Goal: Transaction & Acquisition: Book appointment/travel/reservation

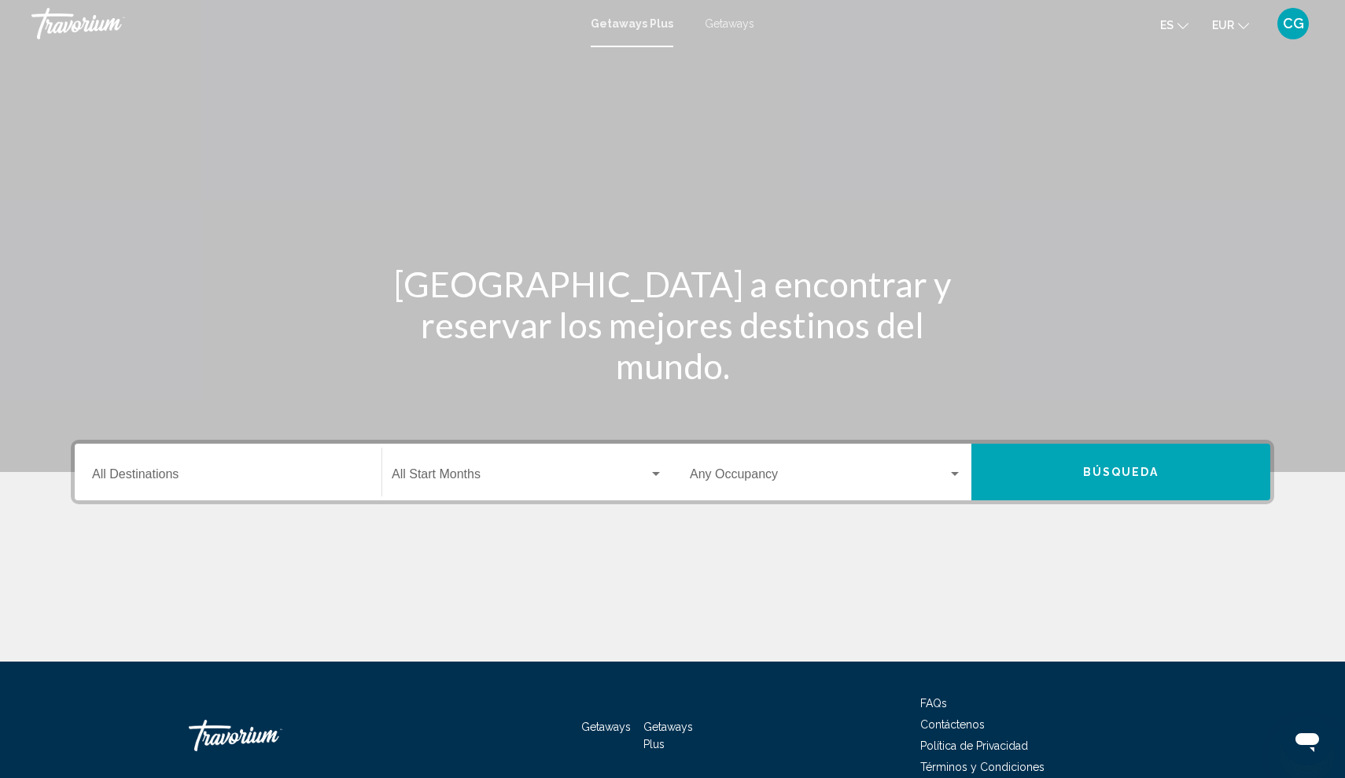
click at [639, 21] on span "Getaways Plus" at bounding box center [632, 23] width 83 height 13
click at [722, 22] on span "Getaways" at bounding box center [730, 23] width 50 height 13
click at [156, 477] on input "Destination All Destinations" at bounding box center [228, 477] width 272 height 14
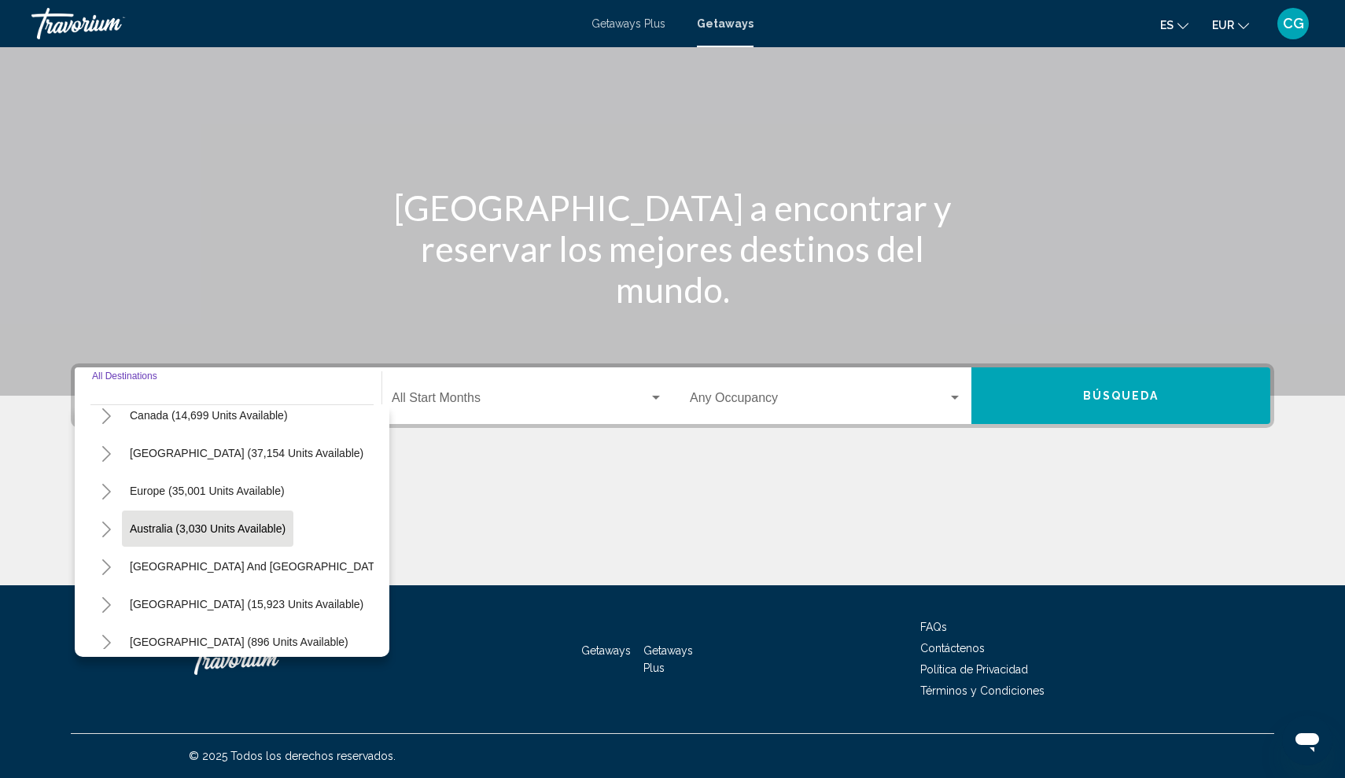
scroll to position [125, 0]
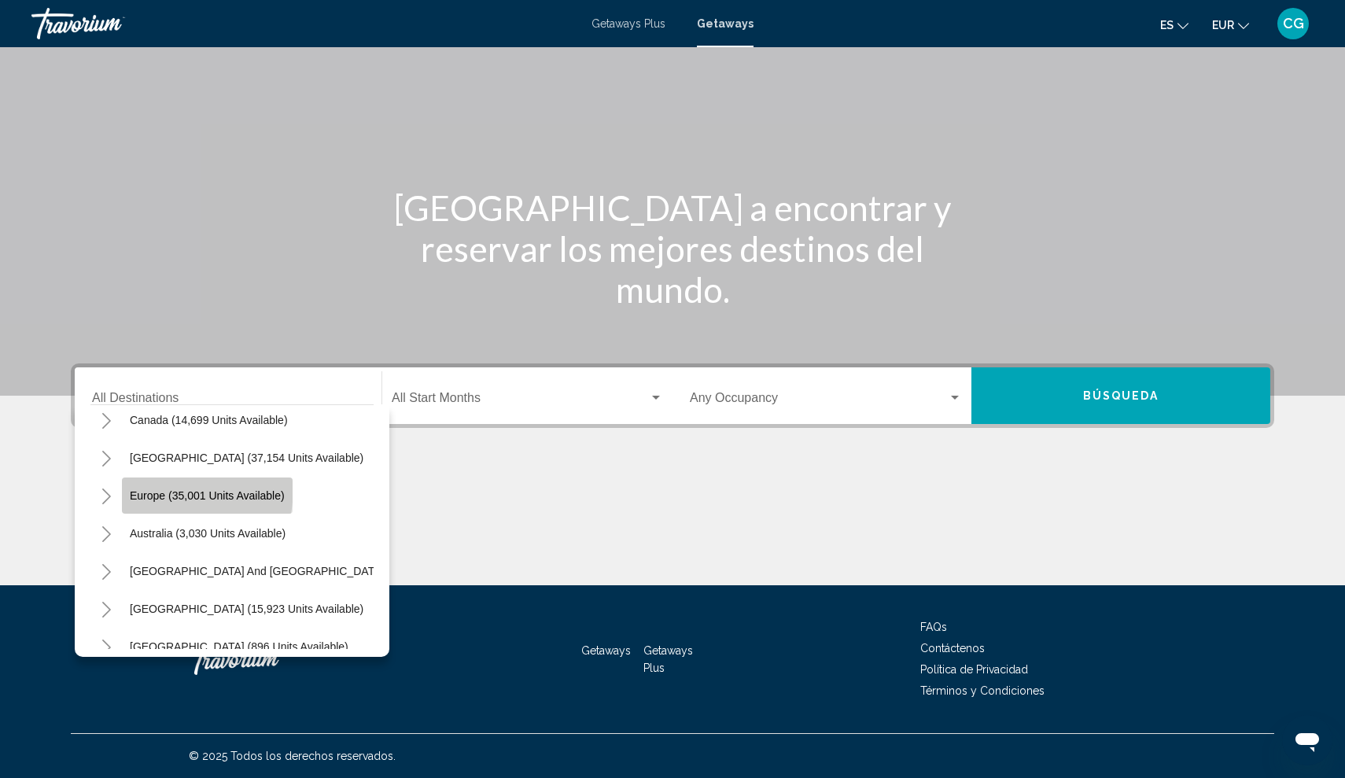
click at [145, 487] on button "Europe (35,001 units available)" at bounding box center [207, 495] width 171 height 36
type input "**********"
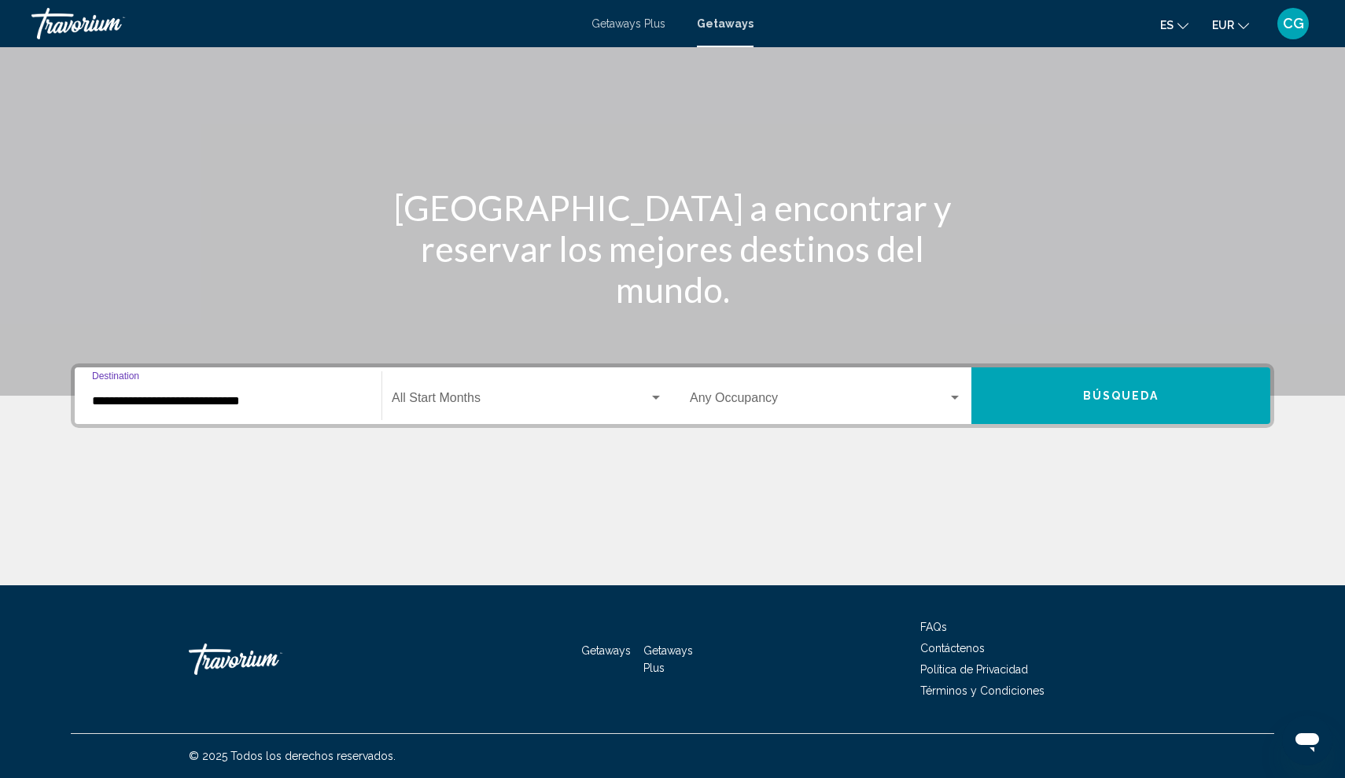
click at [959, 397] on div "Search widget" at bounding box center [955, 398] width 14 height 13
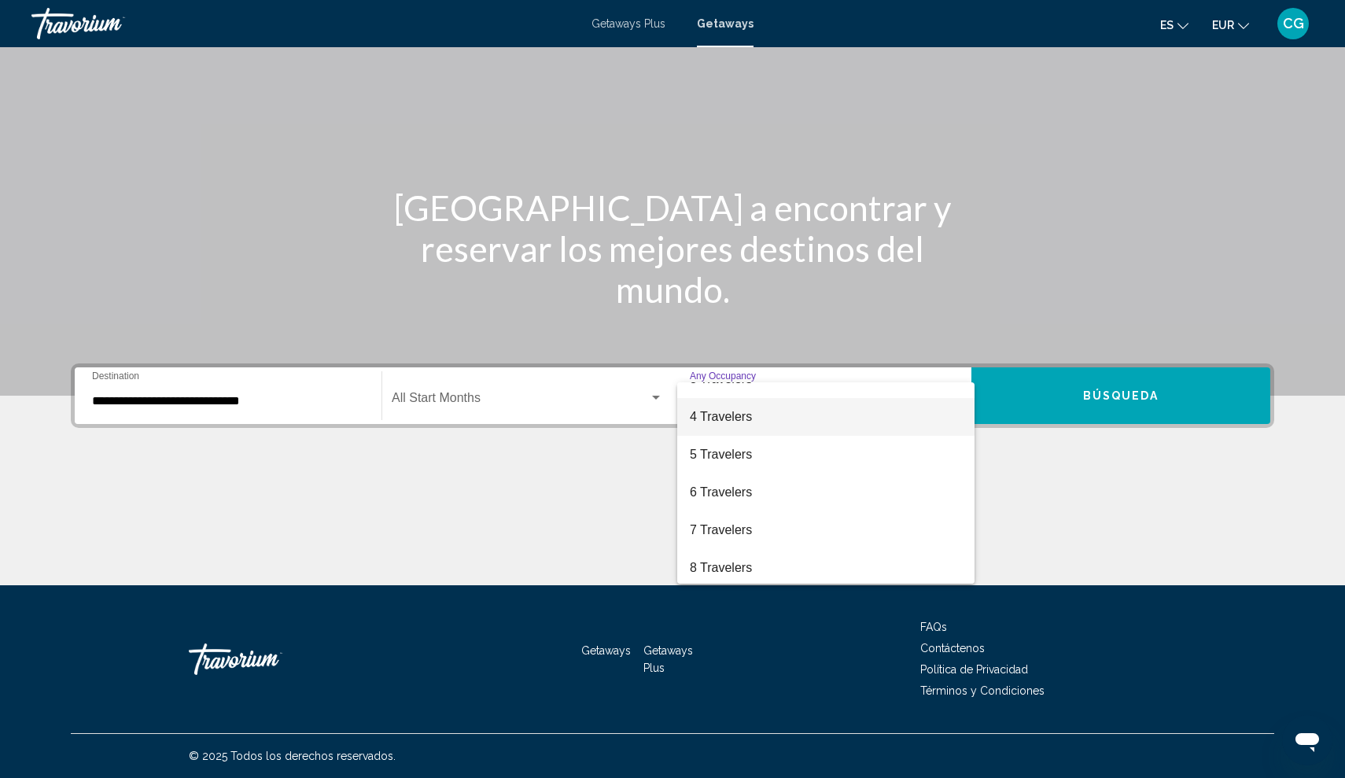
scroll to position [106, 0]
click at [735, 410] on span "4 Travelers" at bounding box center [826, 408] width 272 height 38
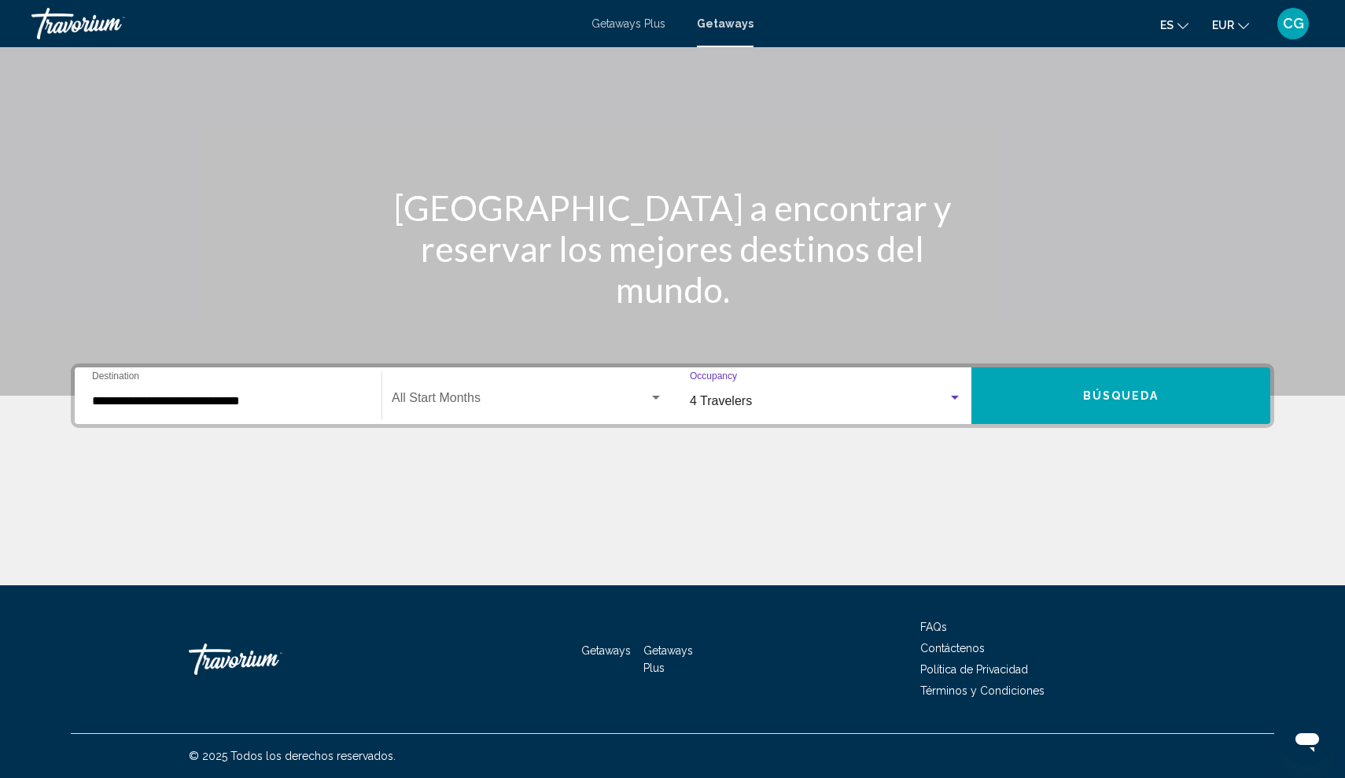
click at [1143, 394] on span "Búsqueda" at bounding box center [1121, 396] width 76 height 13
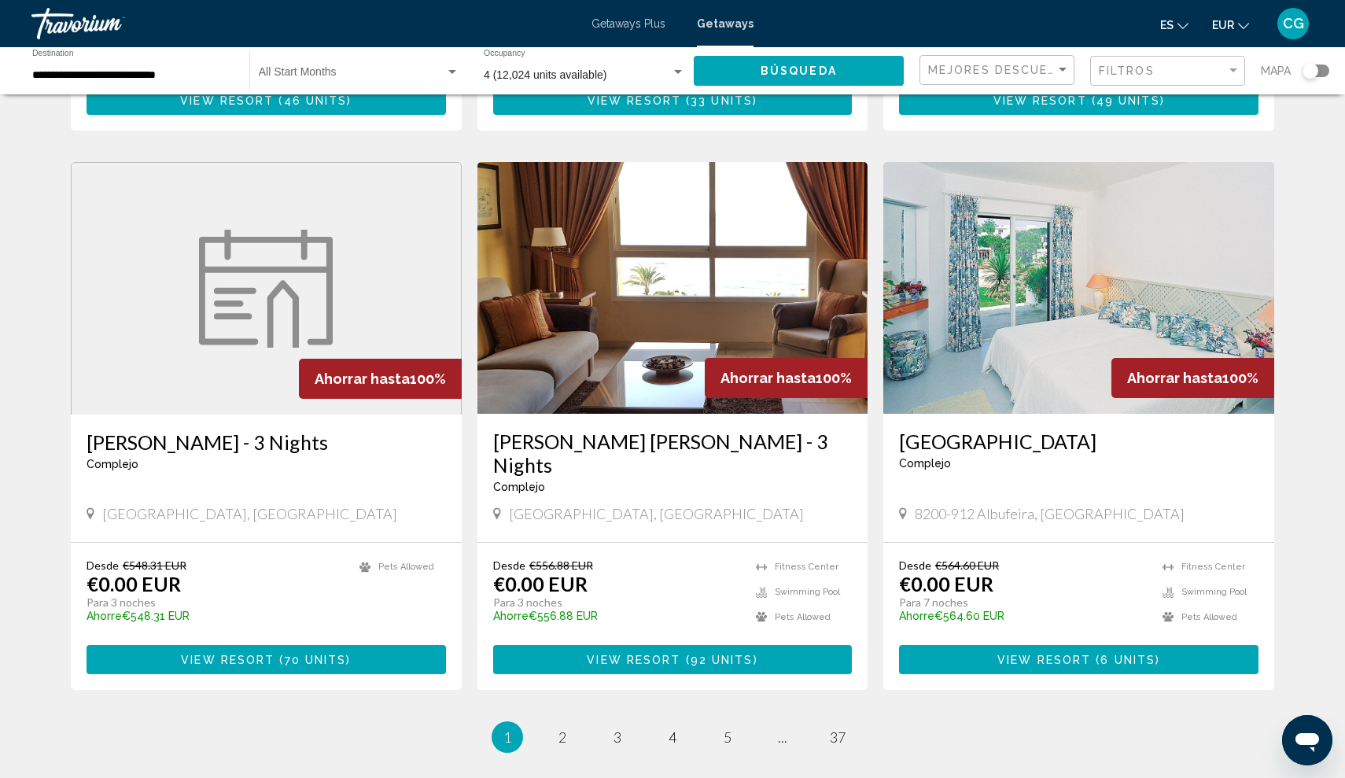
scroll to position [1682, 0]
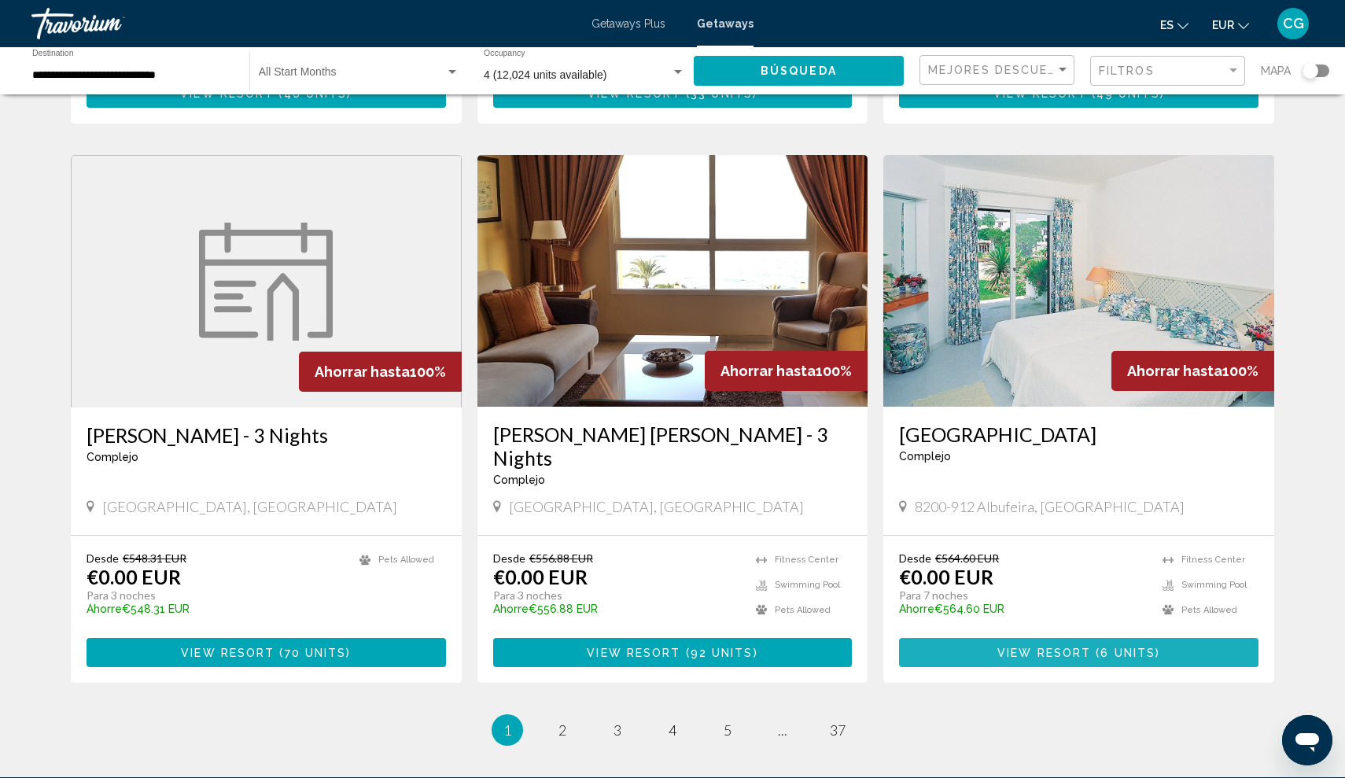
click at [958, 638] on button "View Resort ( 6 units )" at bounding box center [1078, 652] width 359 height 29
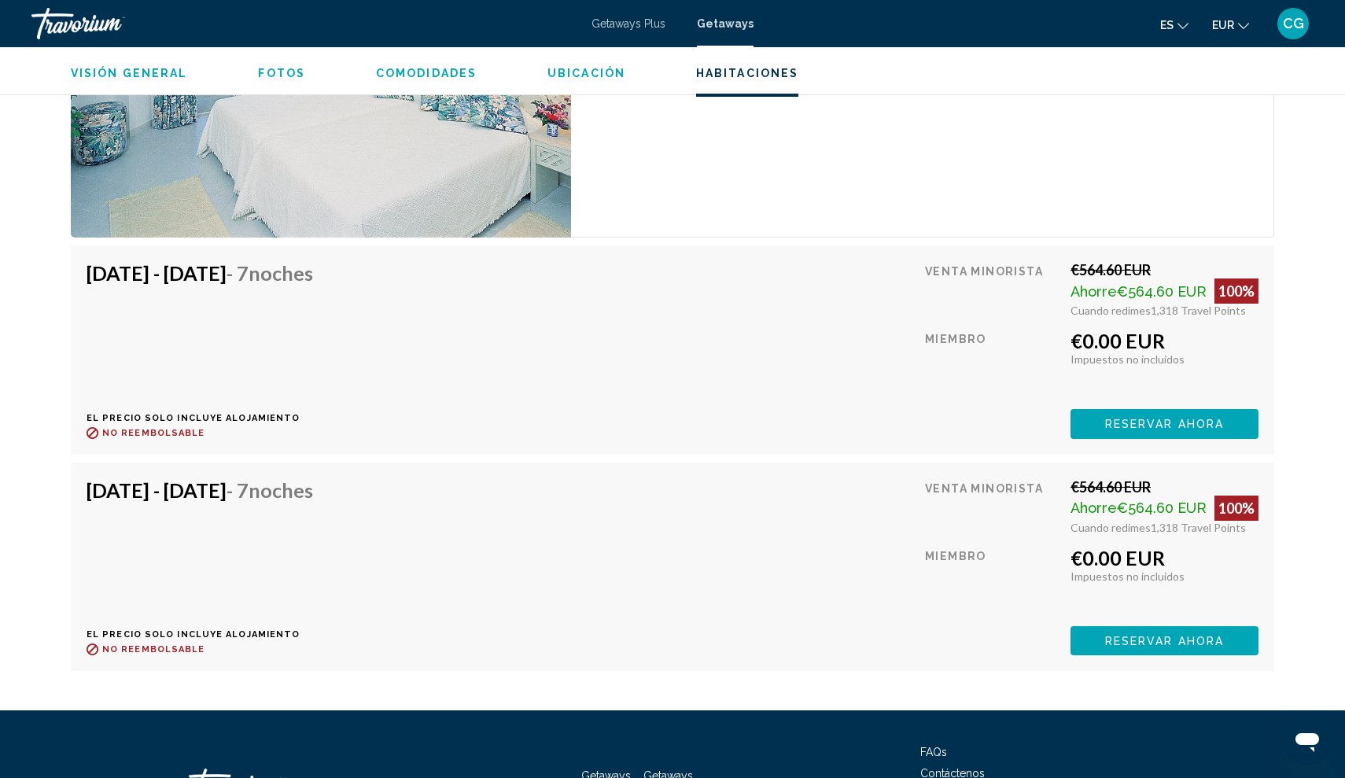
scroll to position [3124, 0]
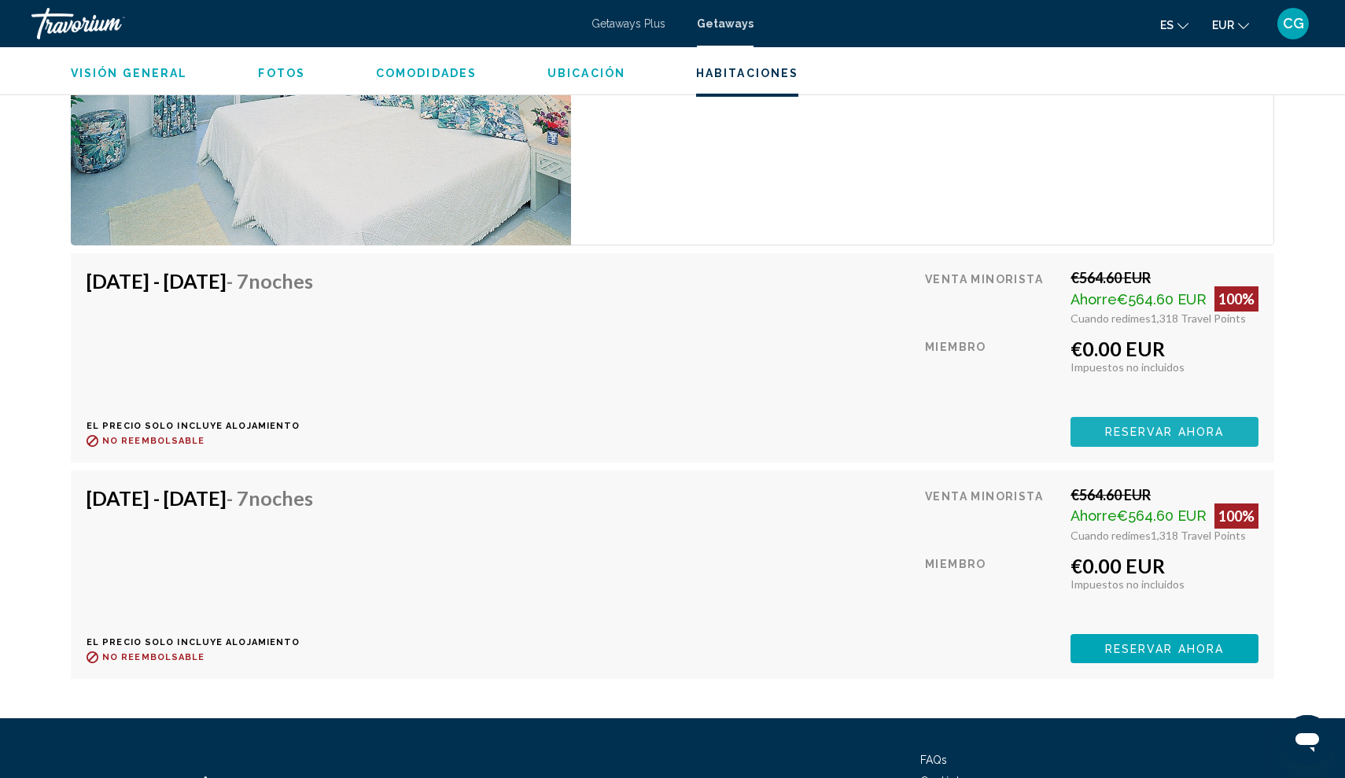
click at [1138, 426] on span "Reservar ahora" at bounding box center [1164, 432] width 119 height 13
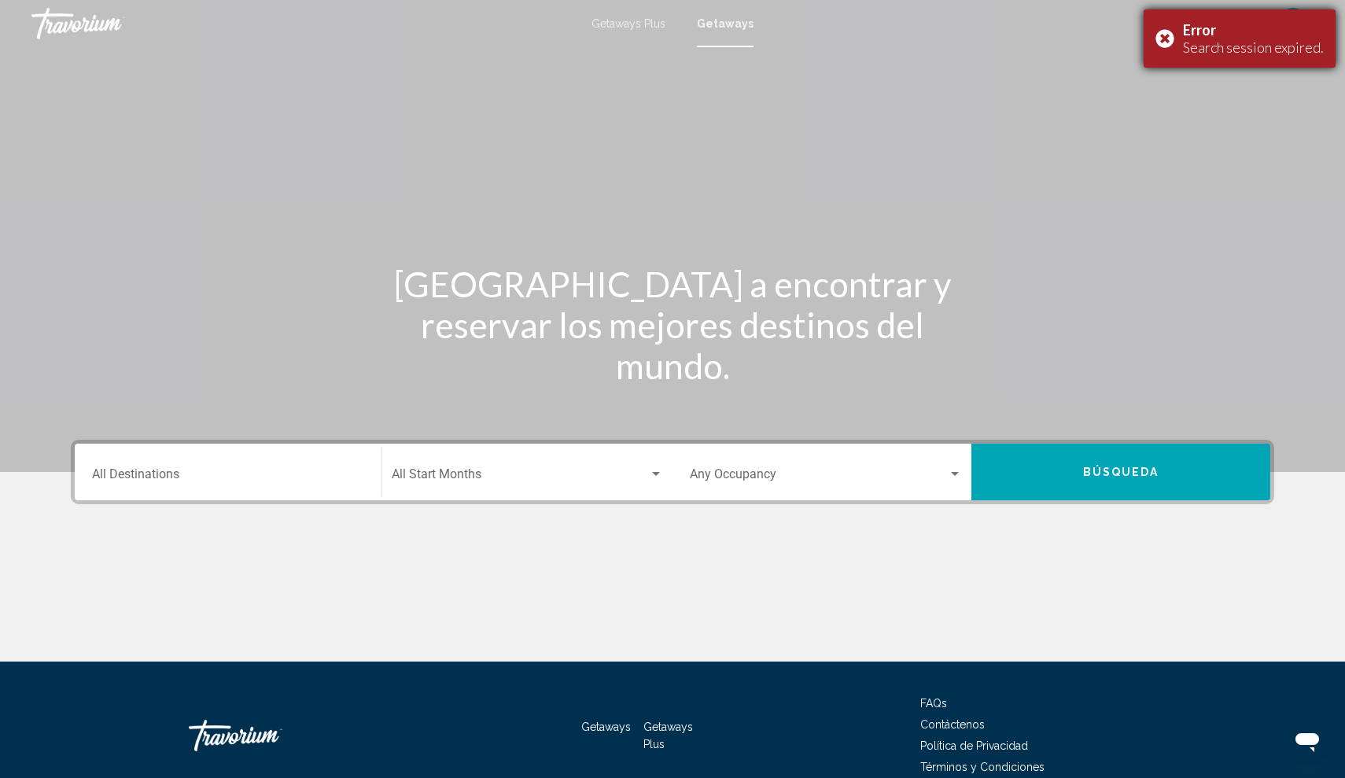
click at [1167, 31] on div "Error Search session expired." at bounding box center [1240, 38] width 192 height 58
